Goal: Check status

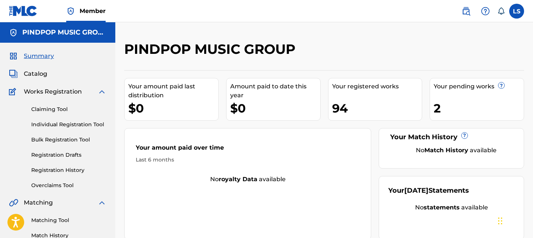
click at [358, 177] on div "No royalty data available" at bounding box center [247, 179] width 246 height 9
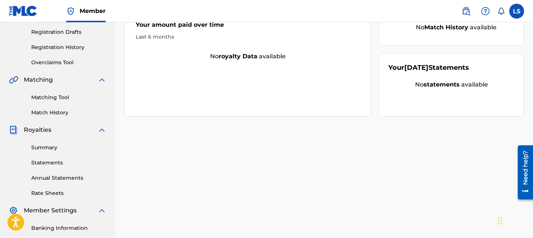
scroll to position [96, 0]
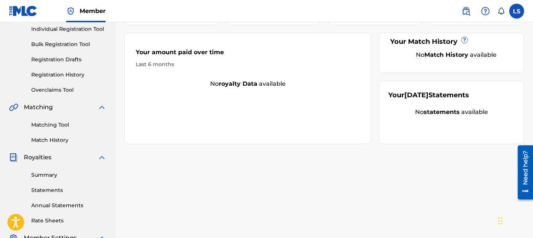
click at [69, 72] on link "Registration History" at bounding box center [68, 75] width 75 height 8
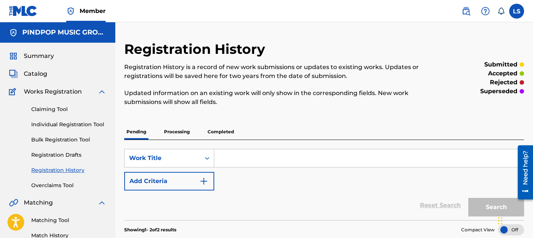
click at [179, 133] on p "Processing" at bounding box center [177, 132] width 30 height 16
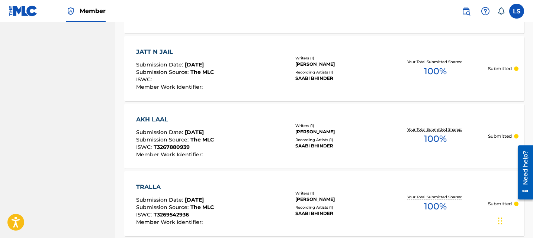
scroll to position [761, 0]
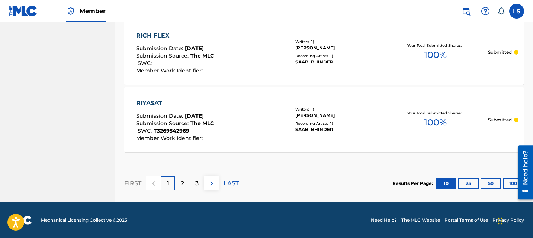
click at [191, 184] on div "3" at bounding box center [197, 183] width 14 height 14
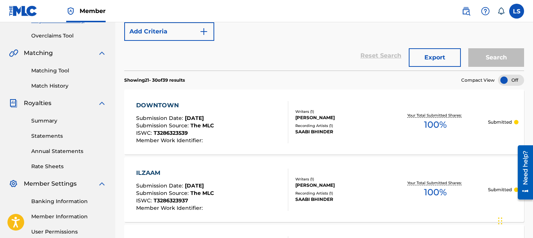
scroll to position [0, 0]
